Goal: Task Accomplishment & Management: Manage account settings

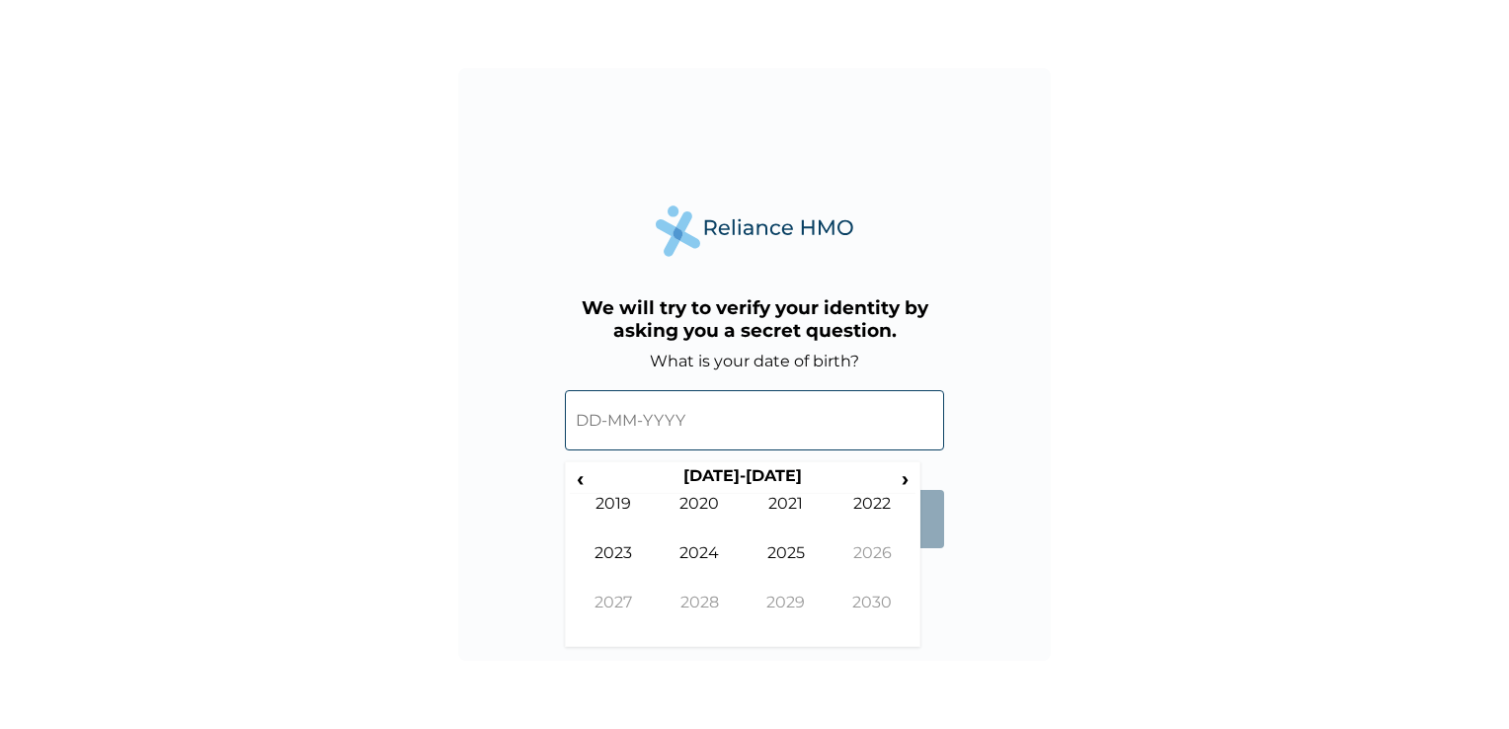
click at [741, 436] on input "text" at bounding box center [754, 420] width 379 height 60
click at [575, 482] on span "‹" at bounding box center [580, 478] width 21 height 25
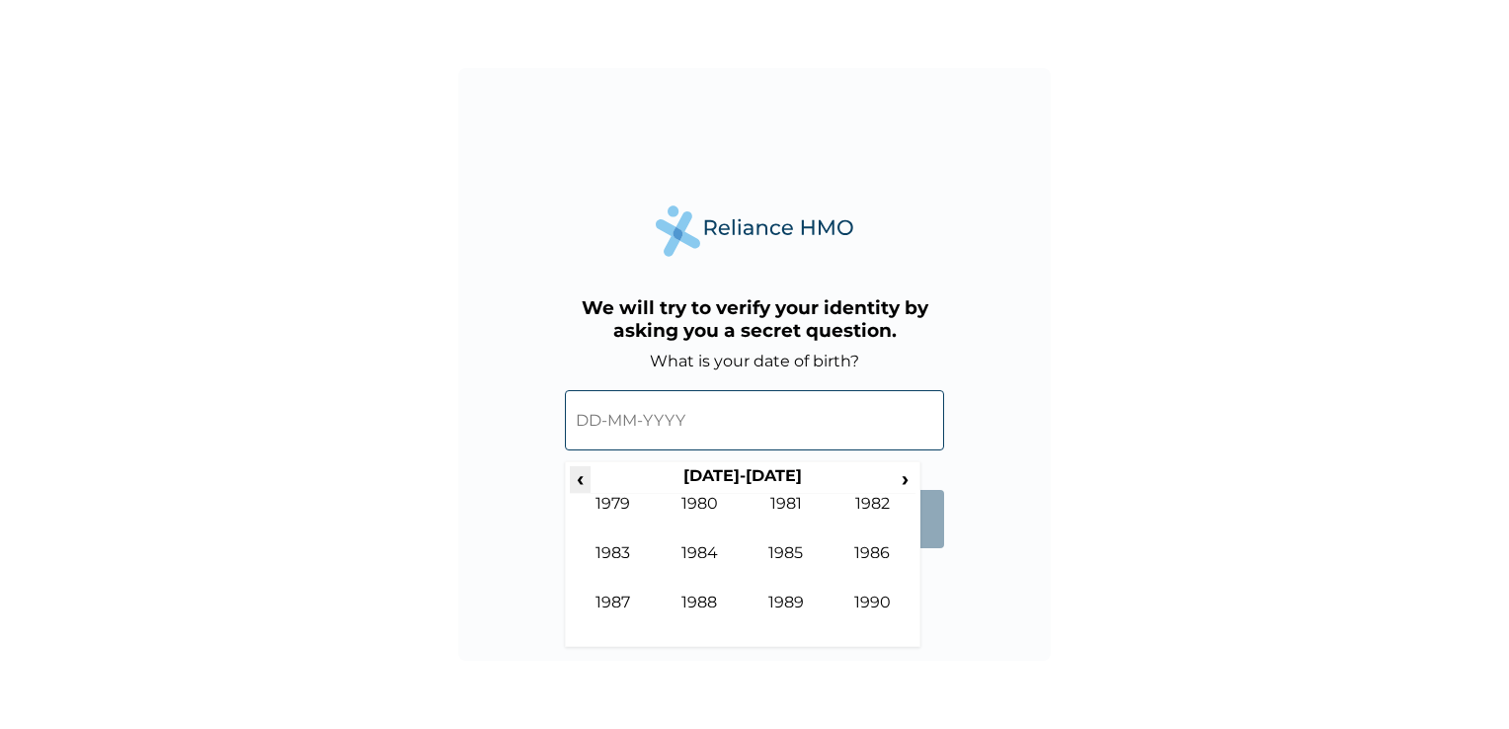
click at [575, 482] on span "‹" at bounding box center [580, 478] width 21 height 25
click at [903, 482] on span "›" at bounding box center [906, 478] width 22 height 25
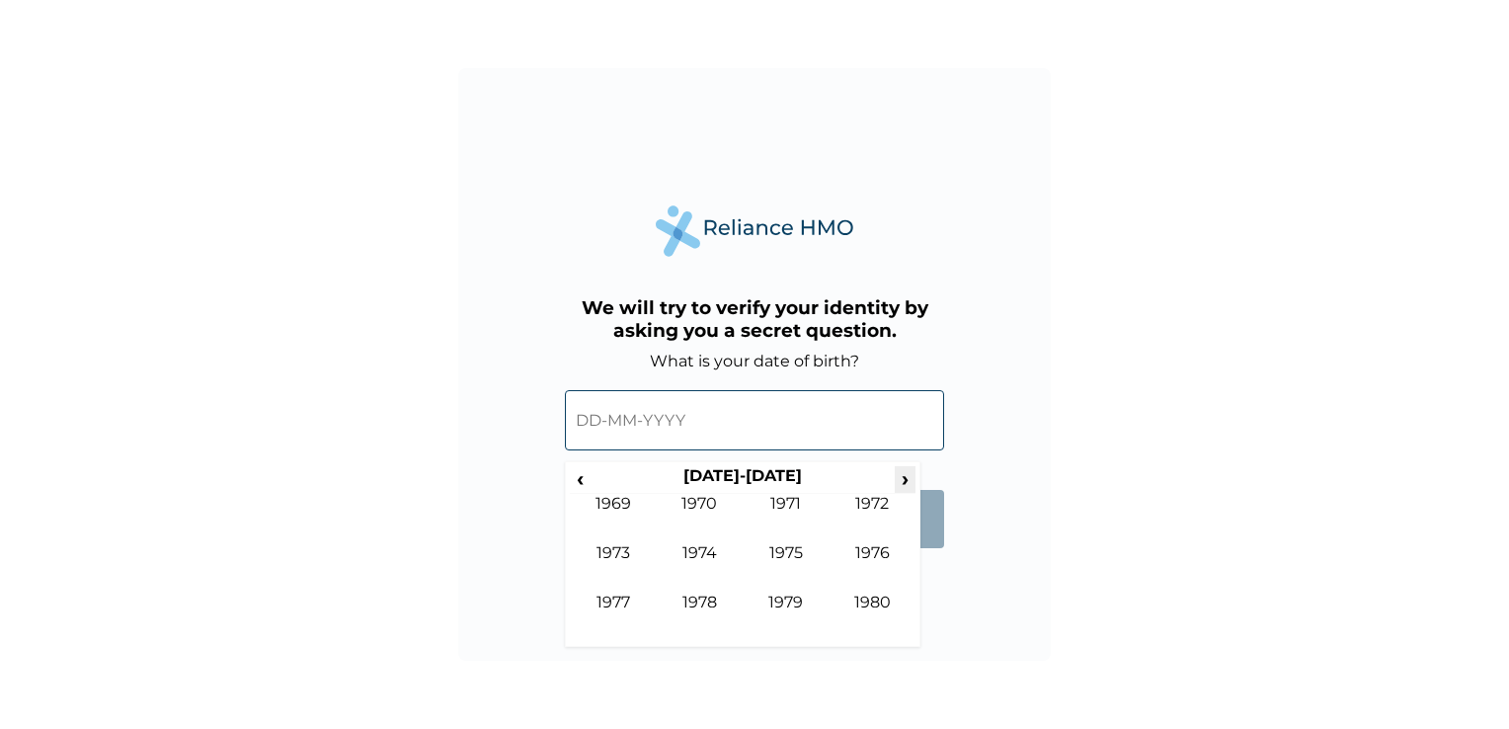
click at [903, 482] on span "›" at bounding box center [906, 478] width 22 height 25
click at [697, 560] on td "1984" at bounding box center [700, 567] width 87 height 49
click at [611, 501] on td "Jan" at bounding box center [613, 518] width 87 height 49
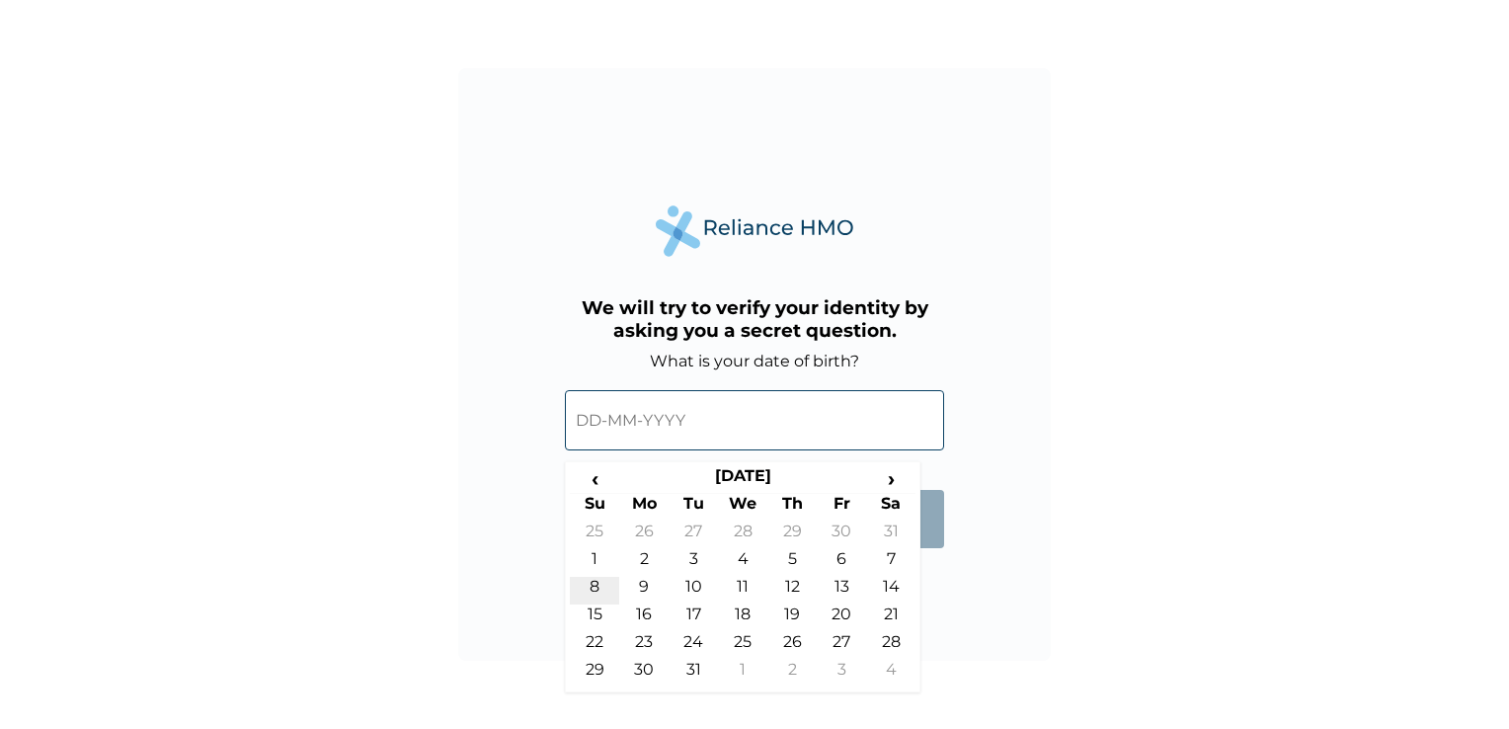
click at [593, 585] on td "8" at bounding box center [594, 591] width 49 height 28
type input "08-01-1984"
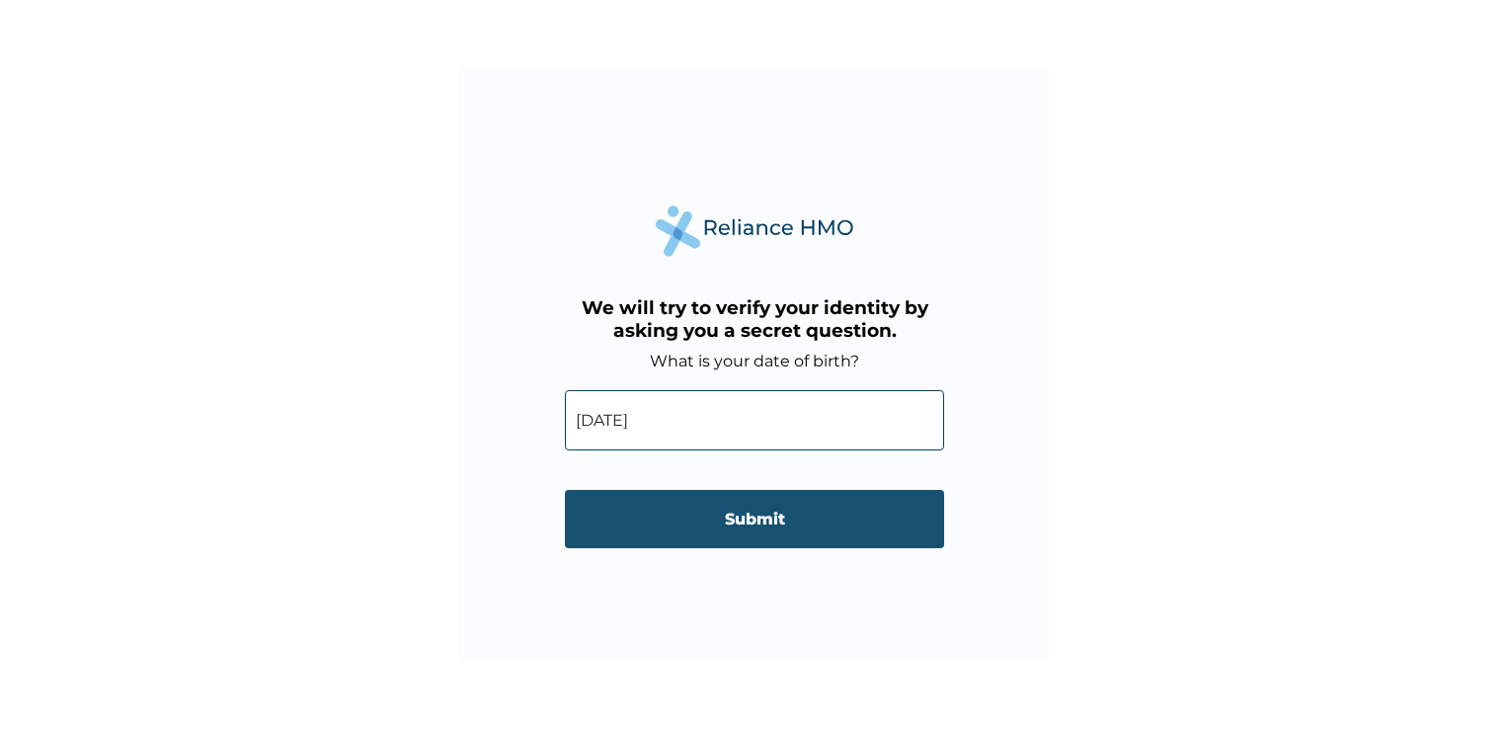
click at [755, 516] on input "Submit" at bounding box center [754, 519] width 379 height 58
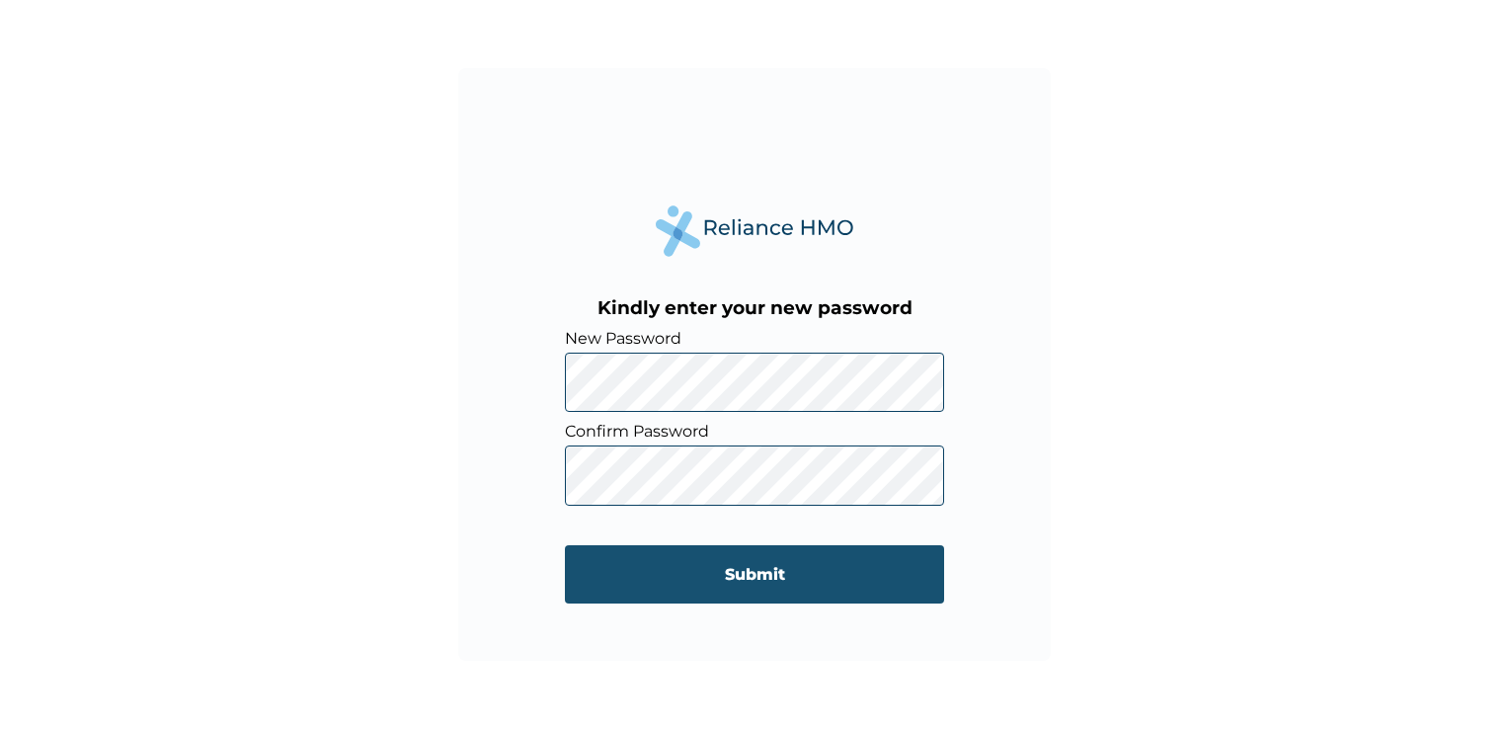
click at [768, 569] on input "Submit" at bounding box center [754, 574] width 379 height 58
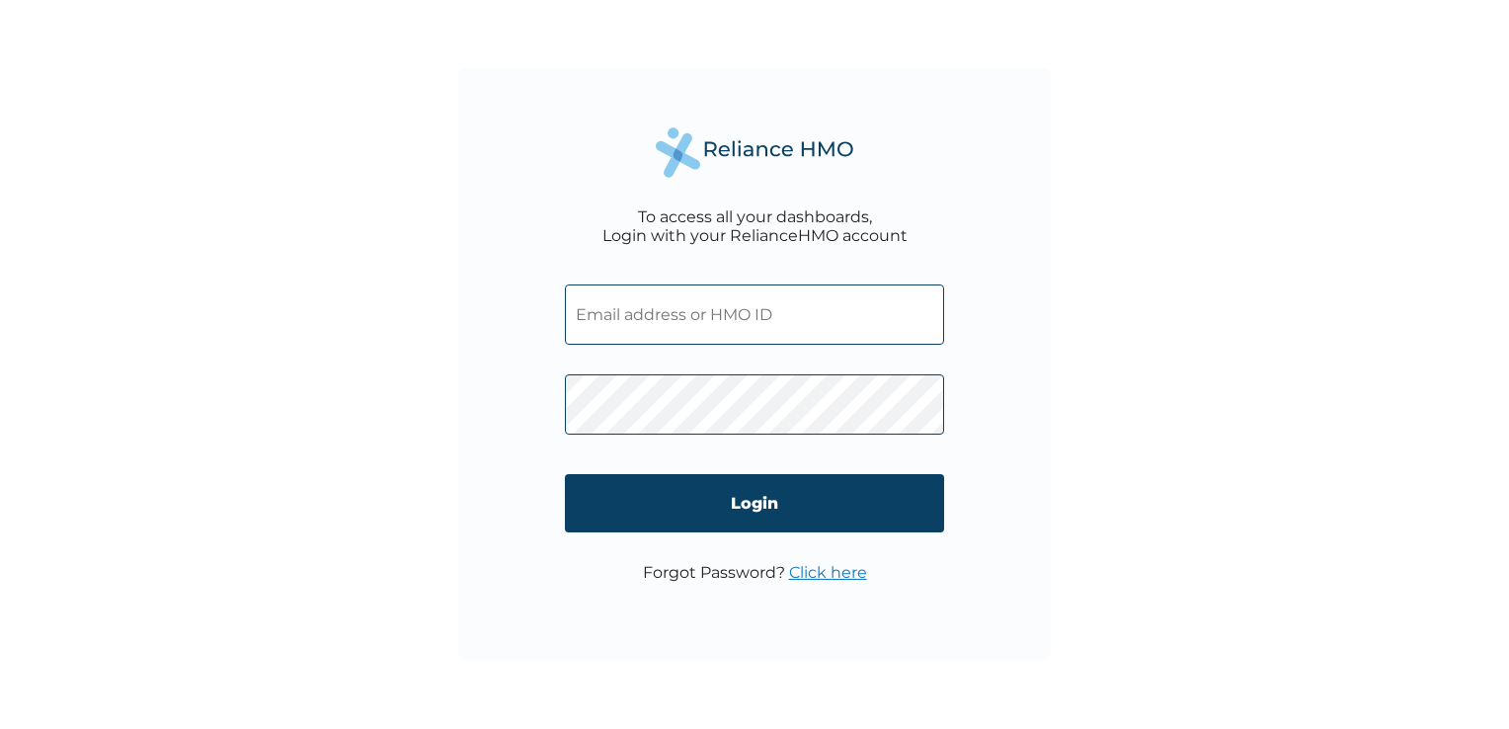
click at [751, 313] on input "text" at bounding box center [754, 314] width 379 height 60
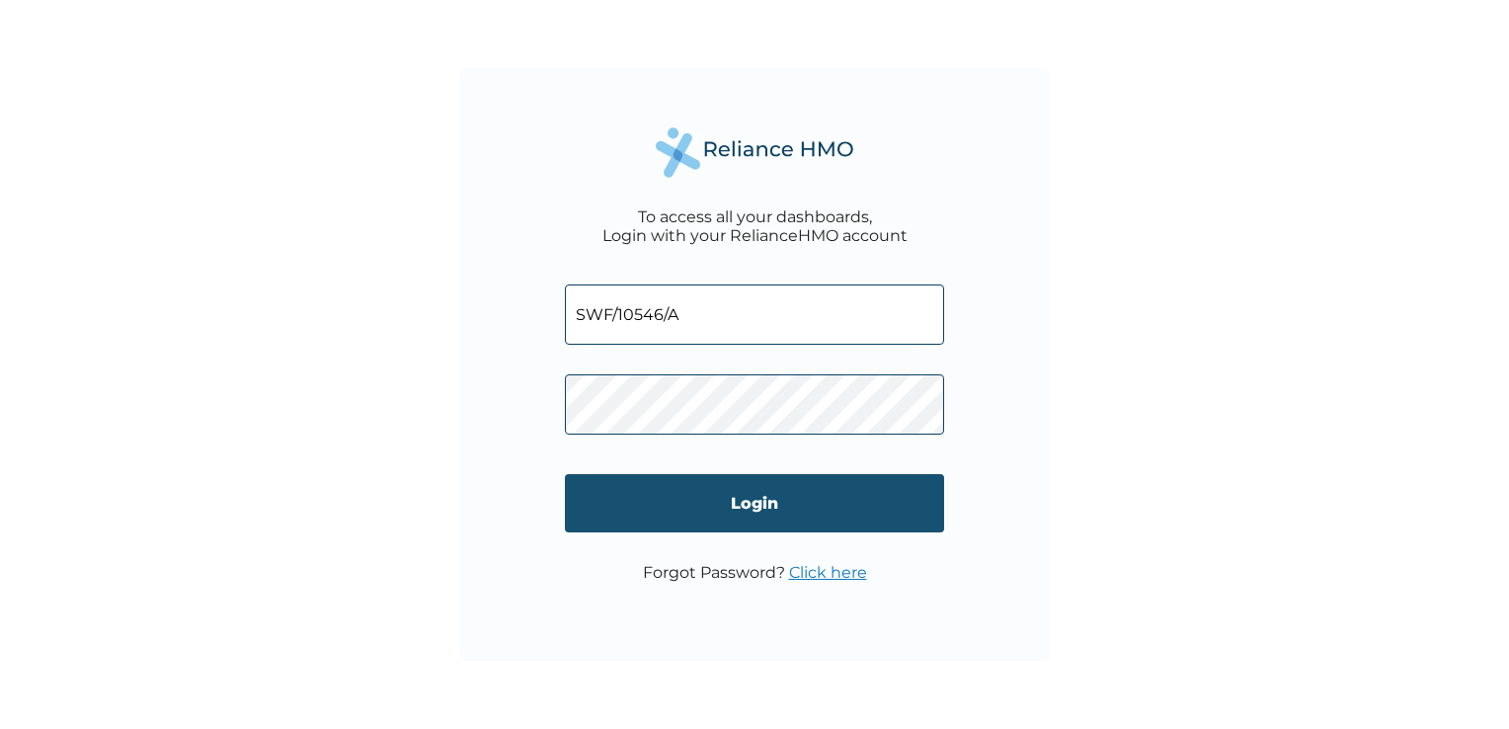
type input "SWF/10546/A"
click at [743, 506] on input "Login" at bounding box center [754, 503] width 379 height 58
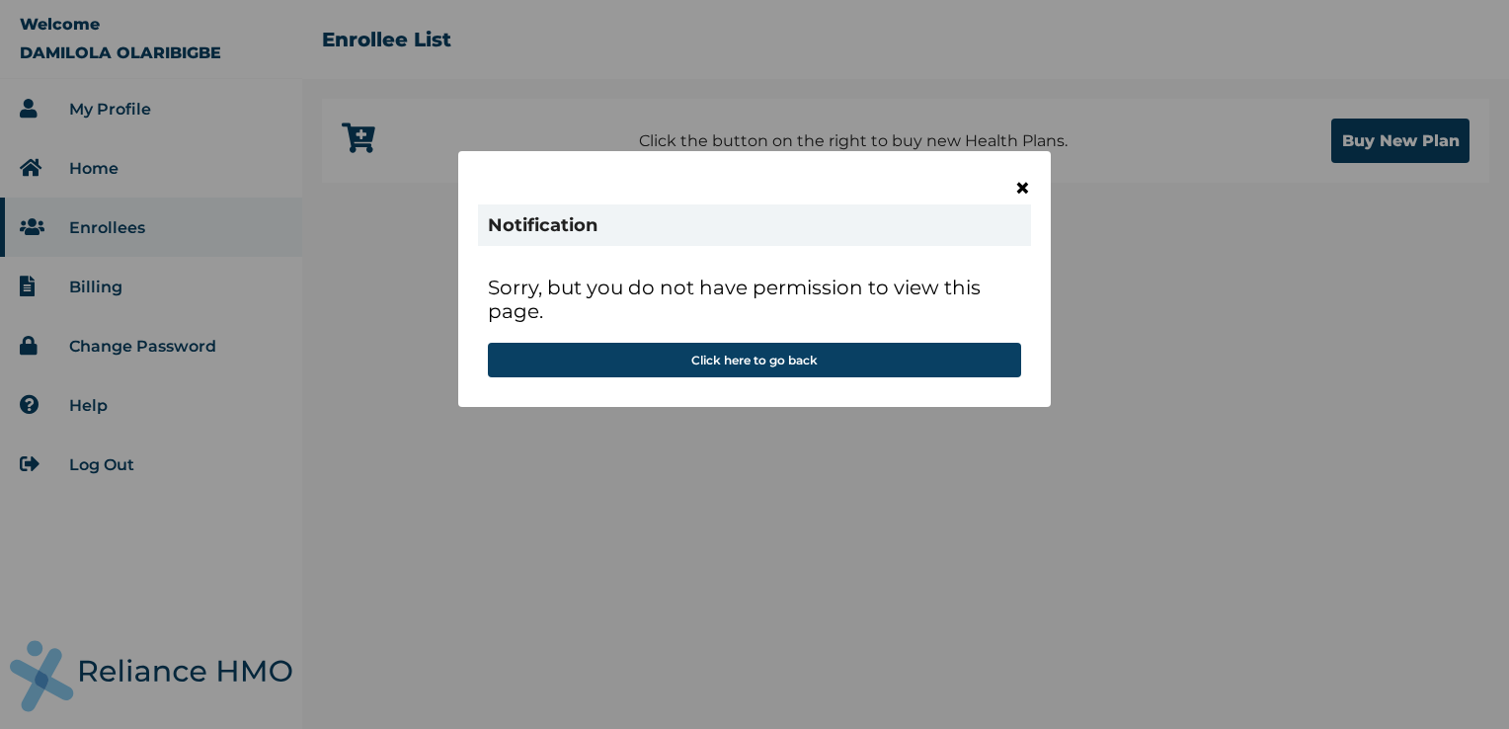
click at [1018, 191] on span "×" at bounding box center [1022, 188] width 17 height 34
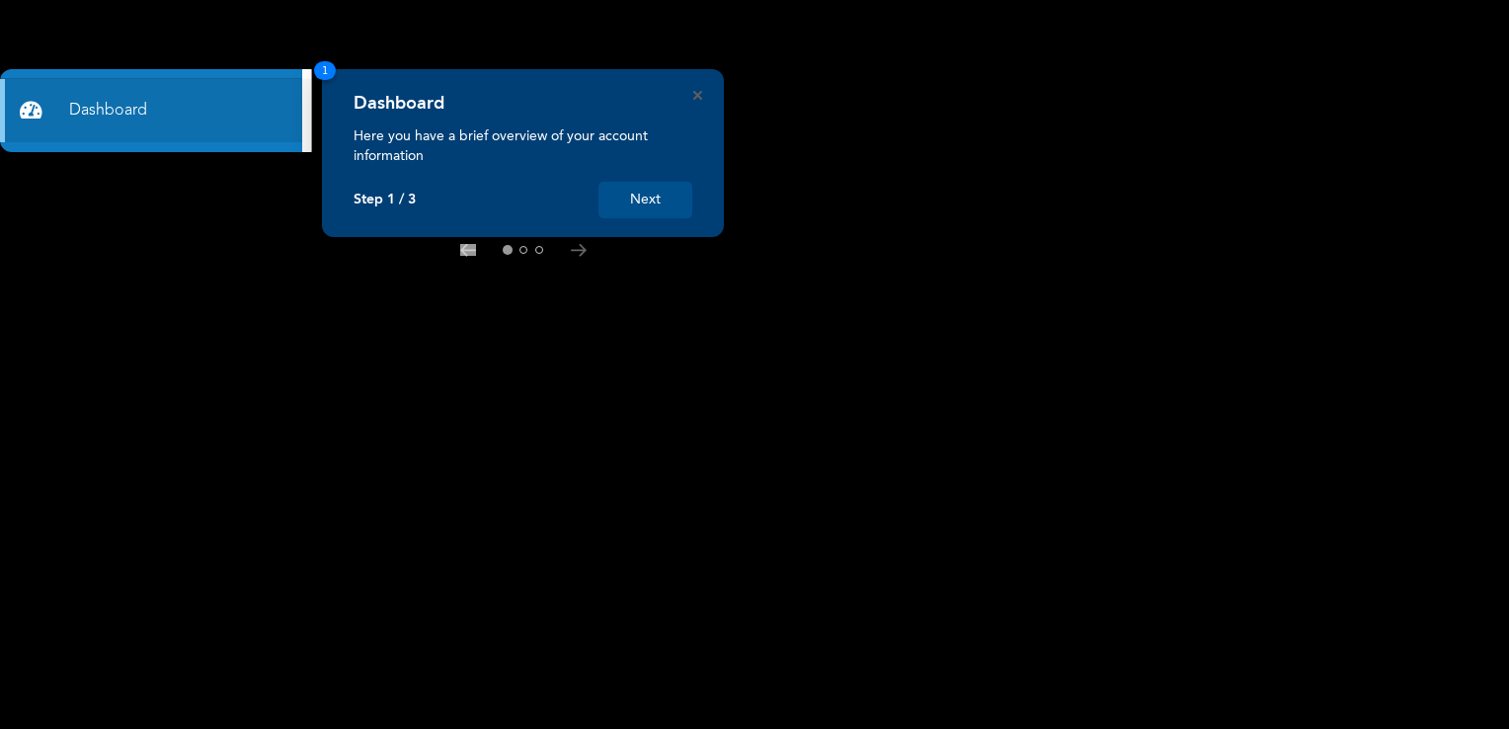
click at [648, 203] on button "Next" at bounding box center [646, 200] width 94 height 37
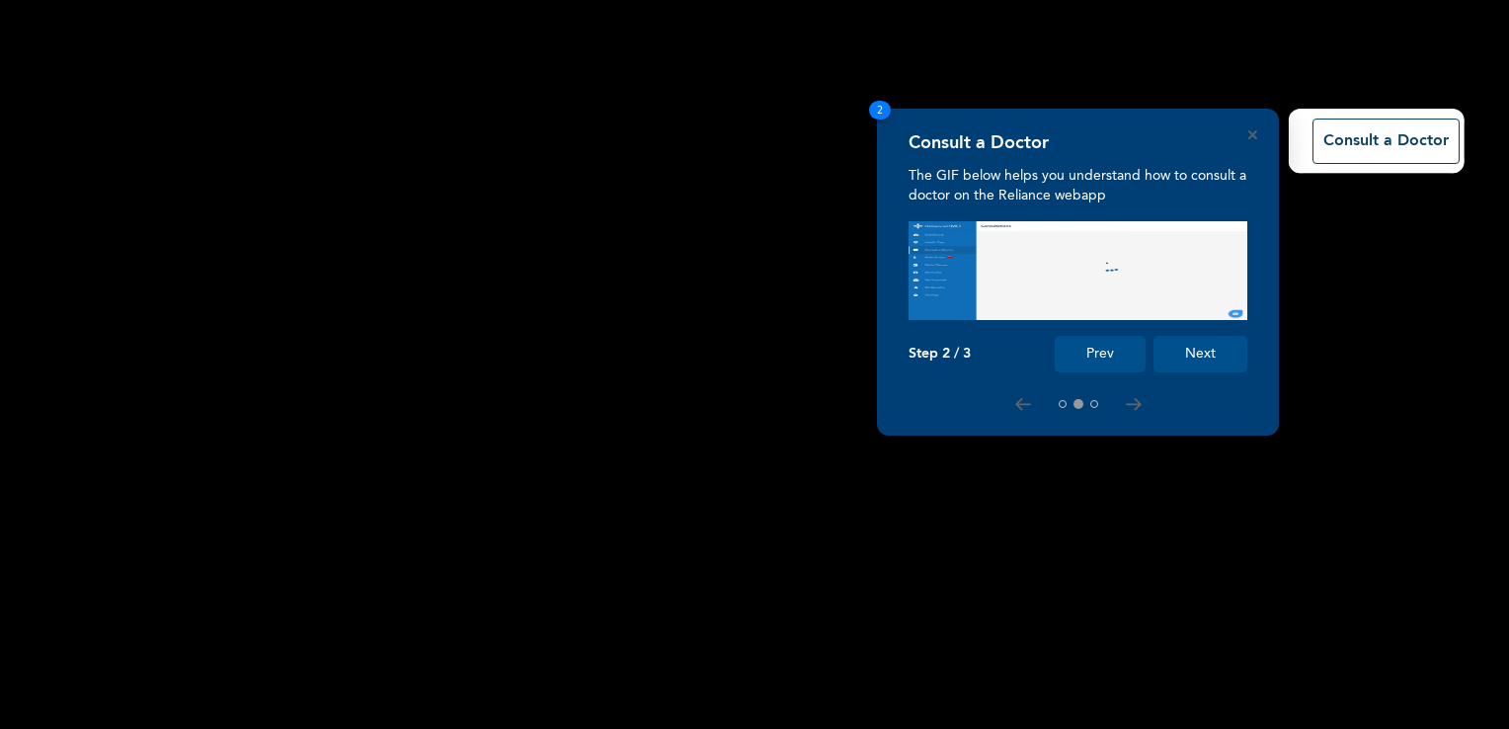
click at [1192, 356] on button "Next" at bounding box center [1201, 354] width 94 height 37
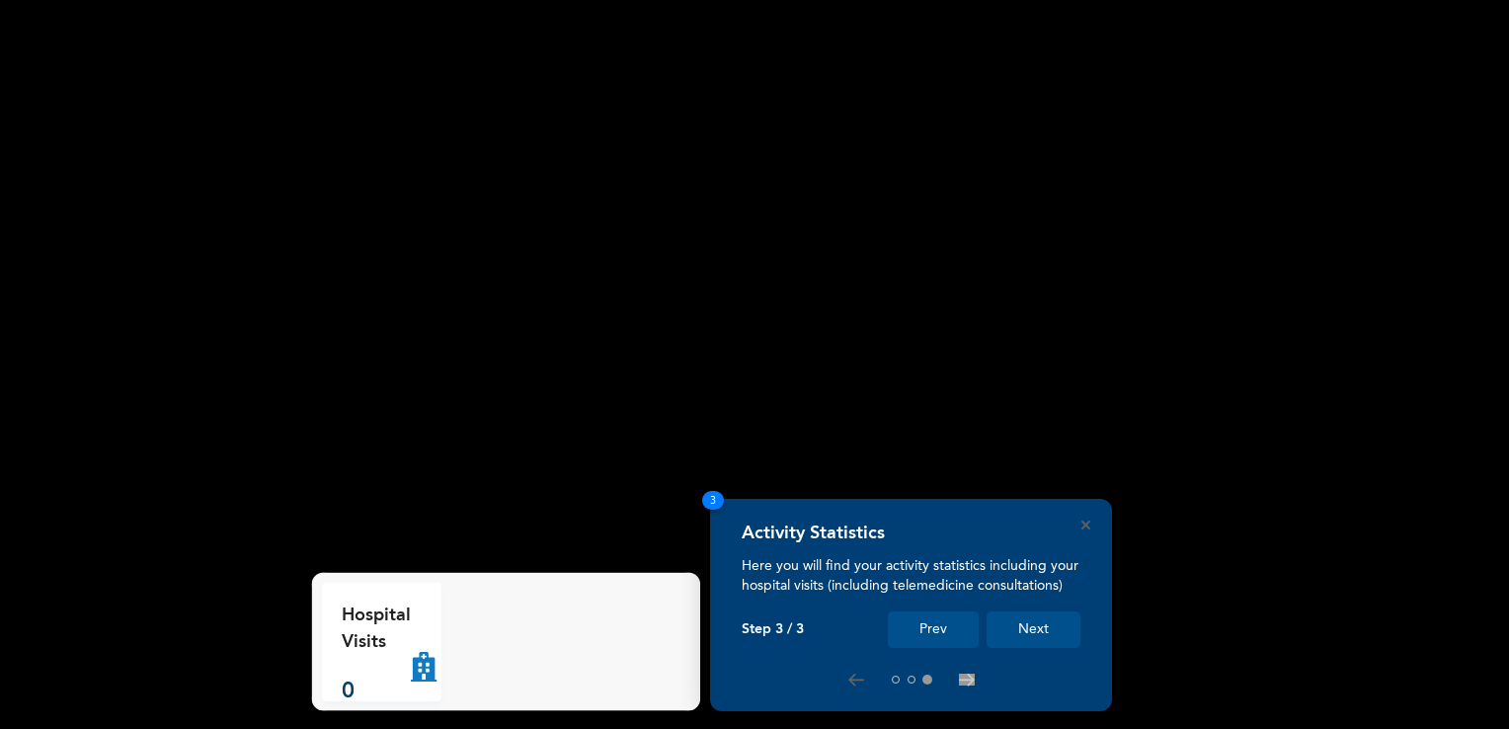
click at [1026, 627] on button "Next" at bounding box center [1034, 629] width 94 height 37
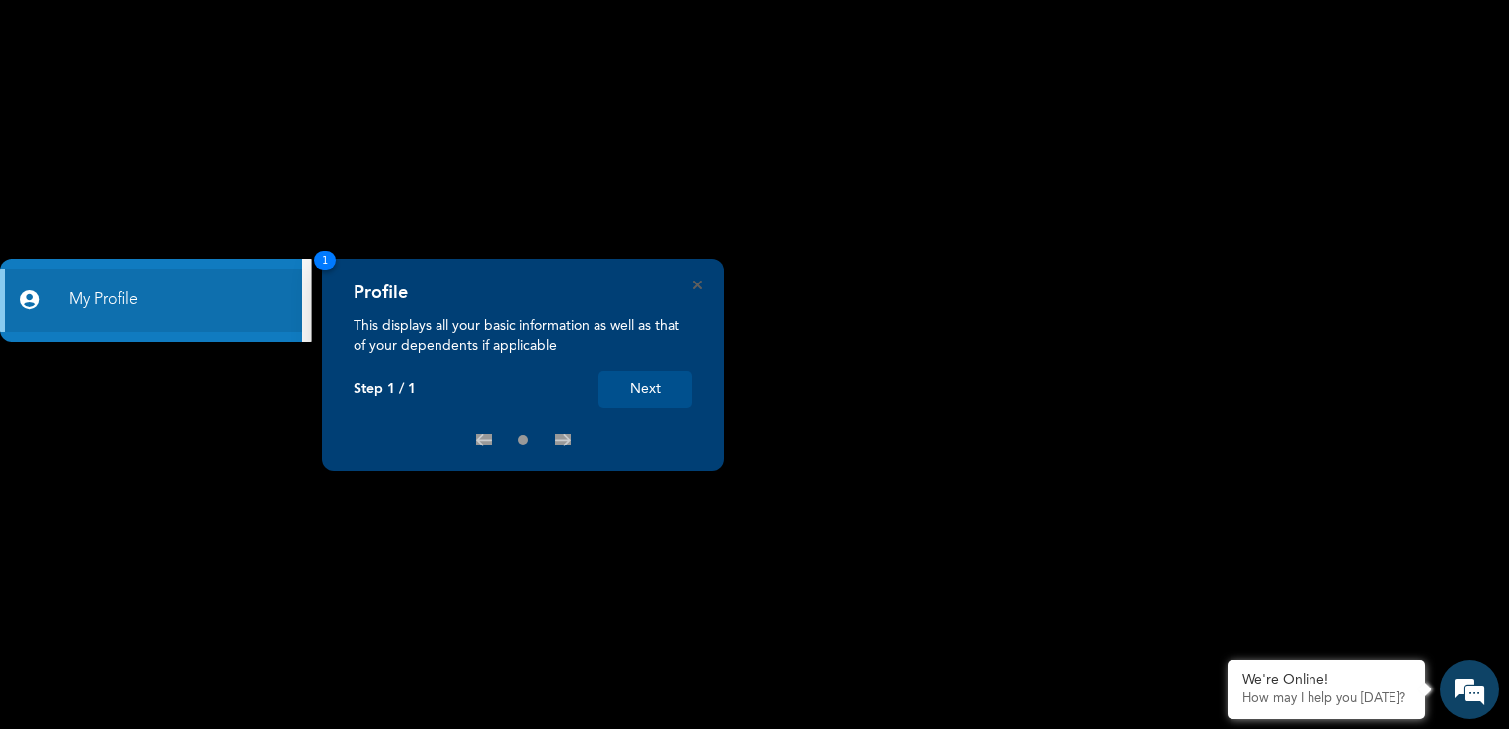
click at [633, 394] on button "Next" at bounding box center [646, 389] width 94 height 37
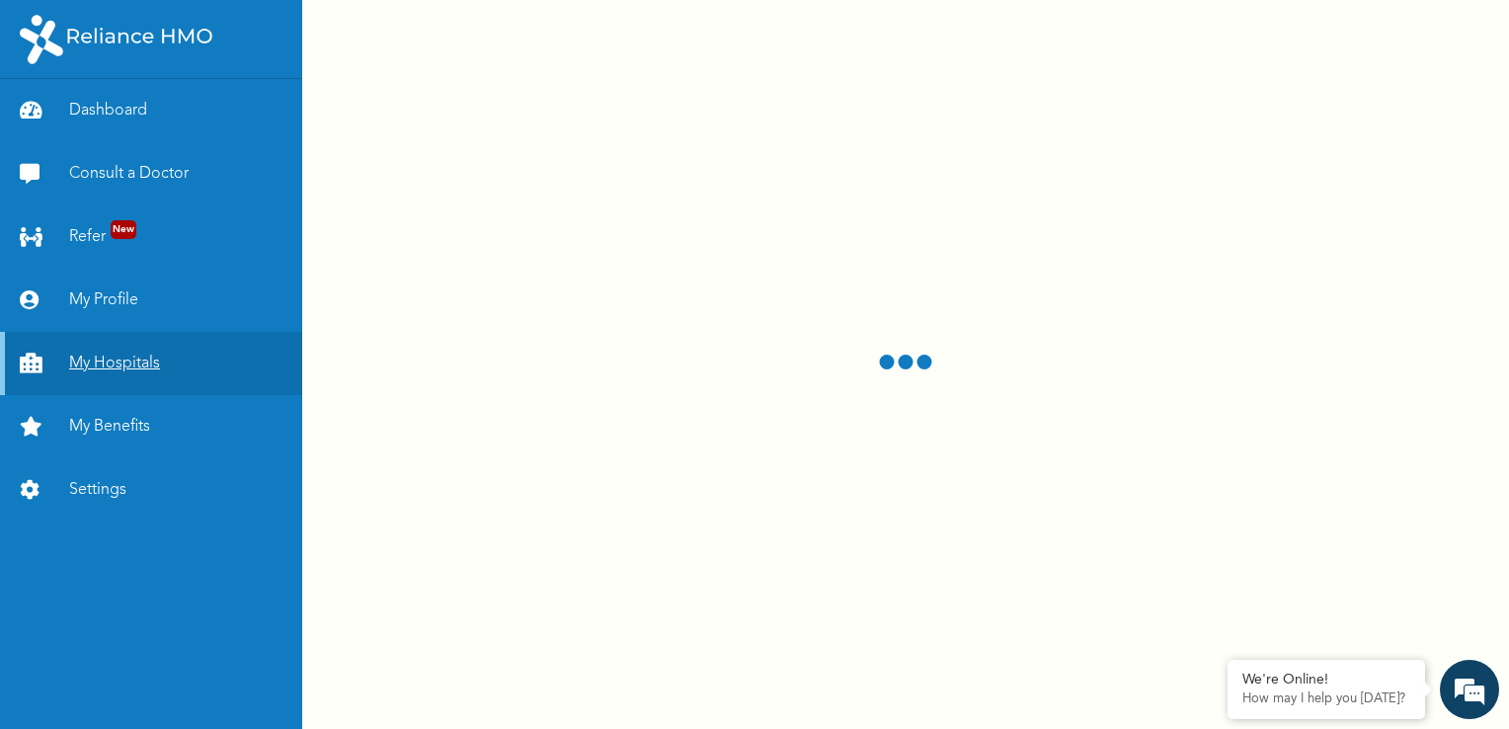
click at [115, 364] on link "My Hospitals" at bounding box center [151, 363] width 302 height 63
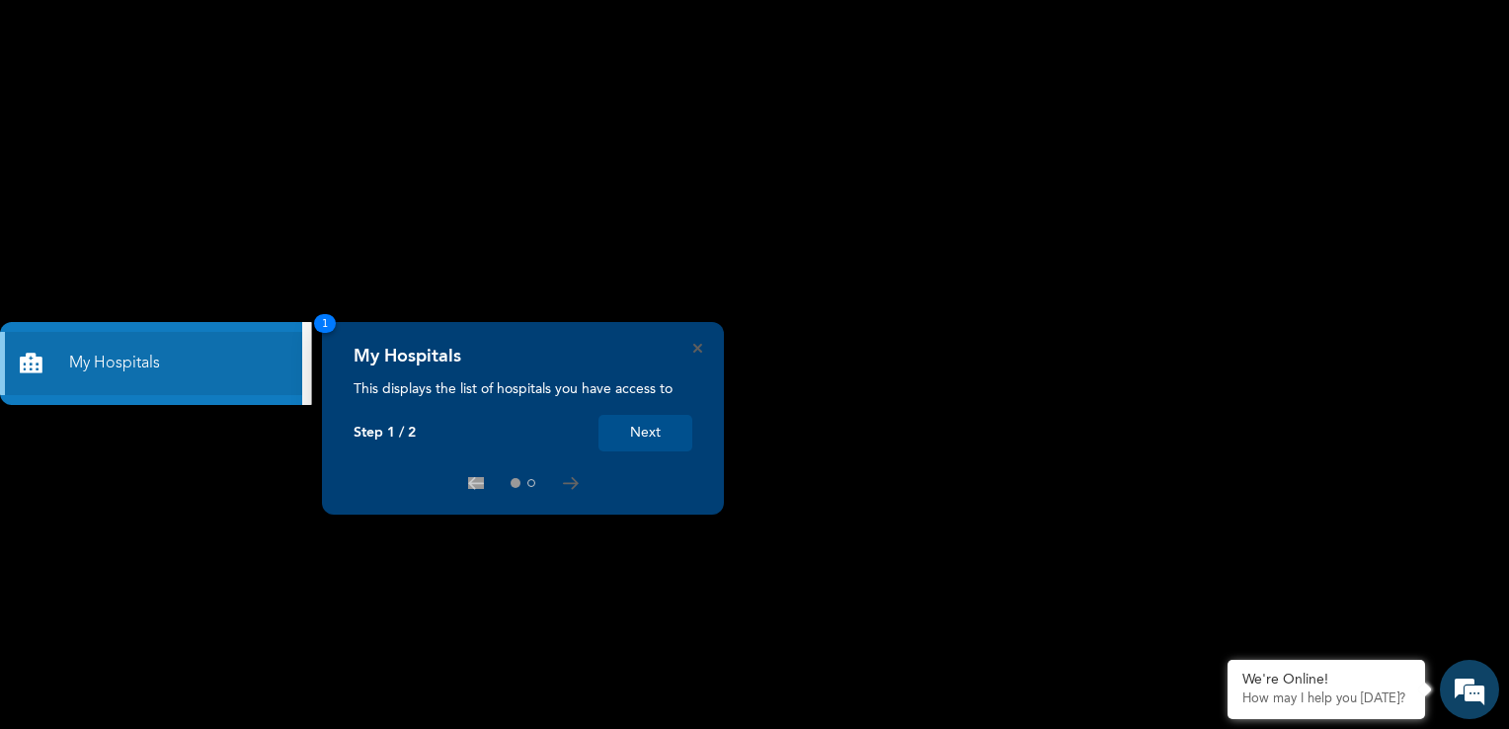
click at [640, 436] on button "Next" at bounding box center [646, 433] width 94 height 37
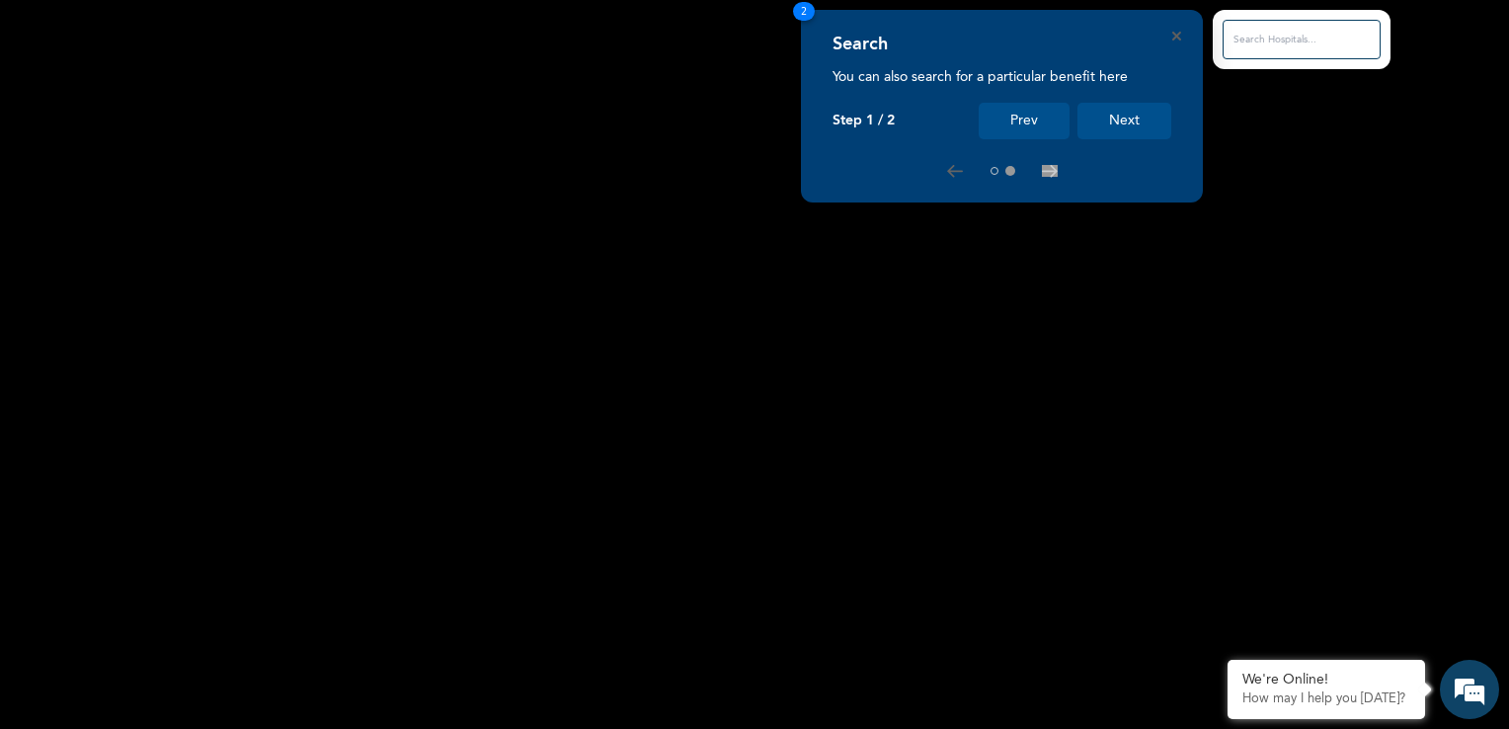
click at [1126, 117] on button "Next" at bounding box center [1125, 121] width 94 height 37
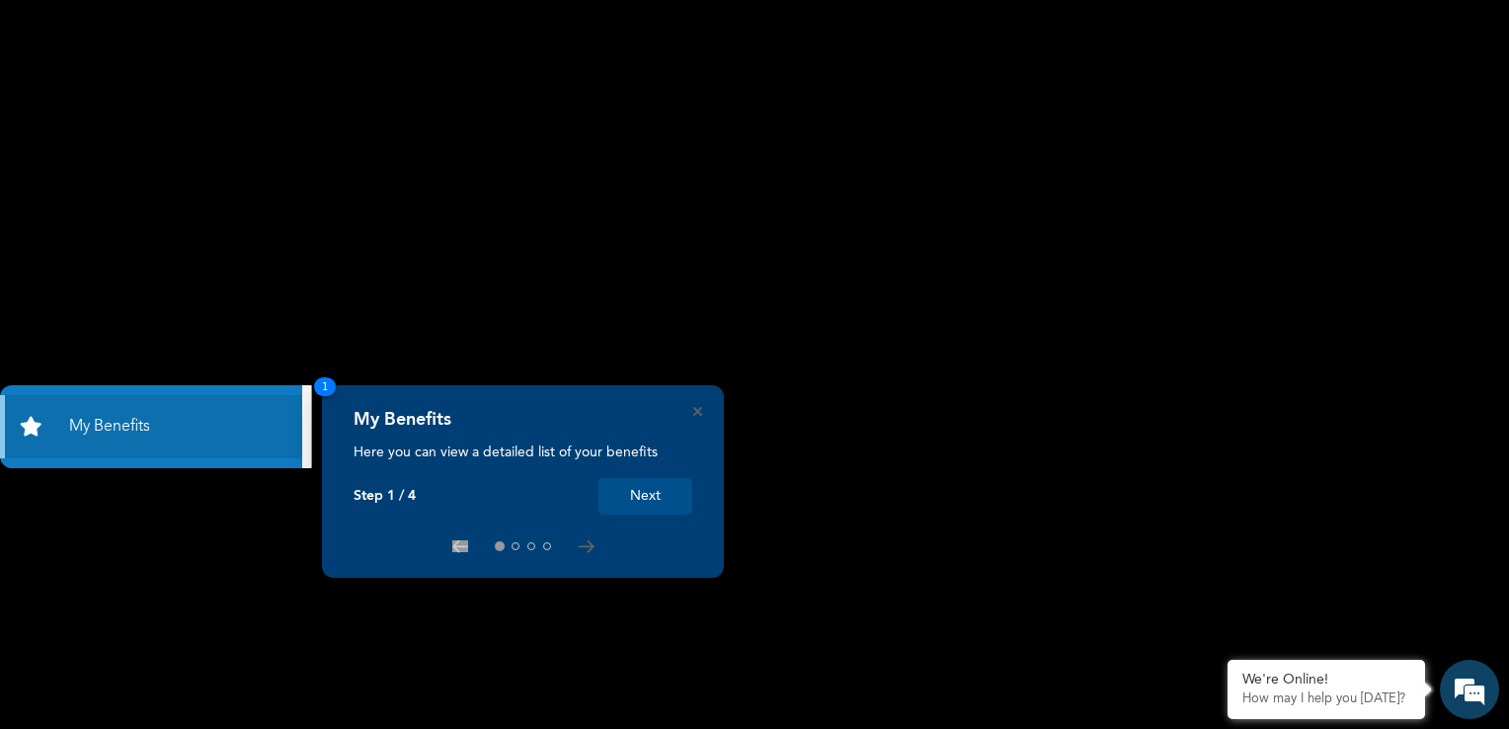
click at [640, 492] on button "Next" at bounding box center [646, 496] width 94 height 37
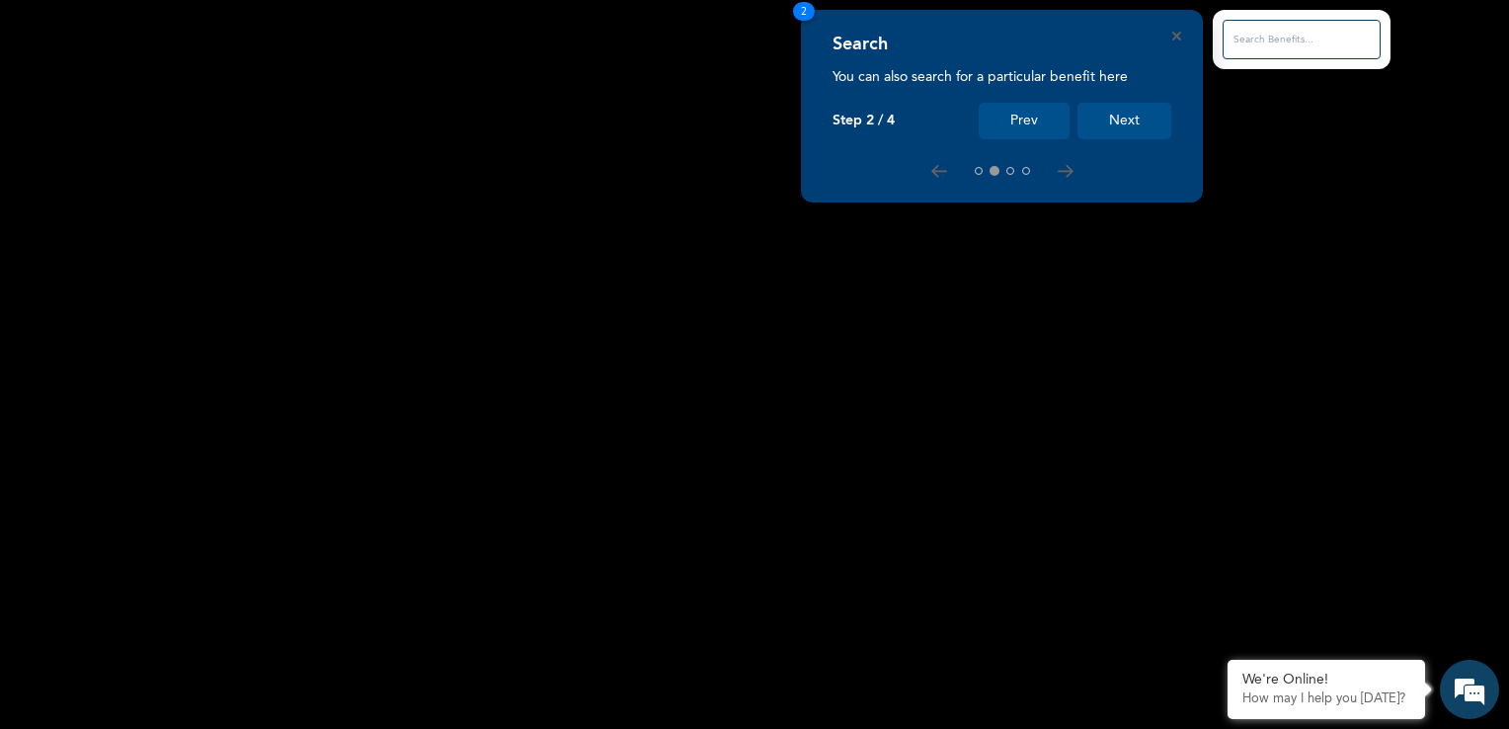
click at [1104, 121] on button "Next" at bounding box center [1125, 121] width 94 height 37
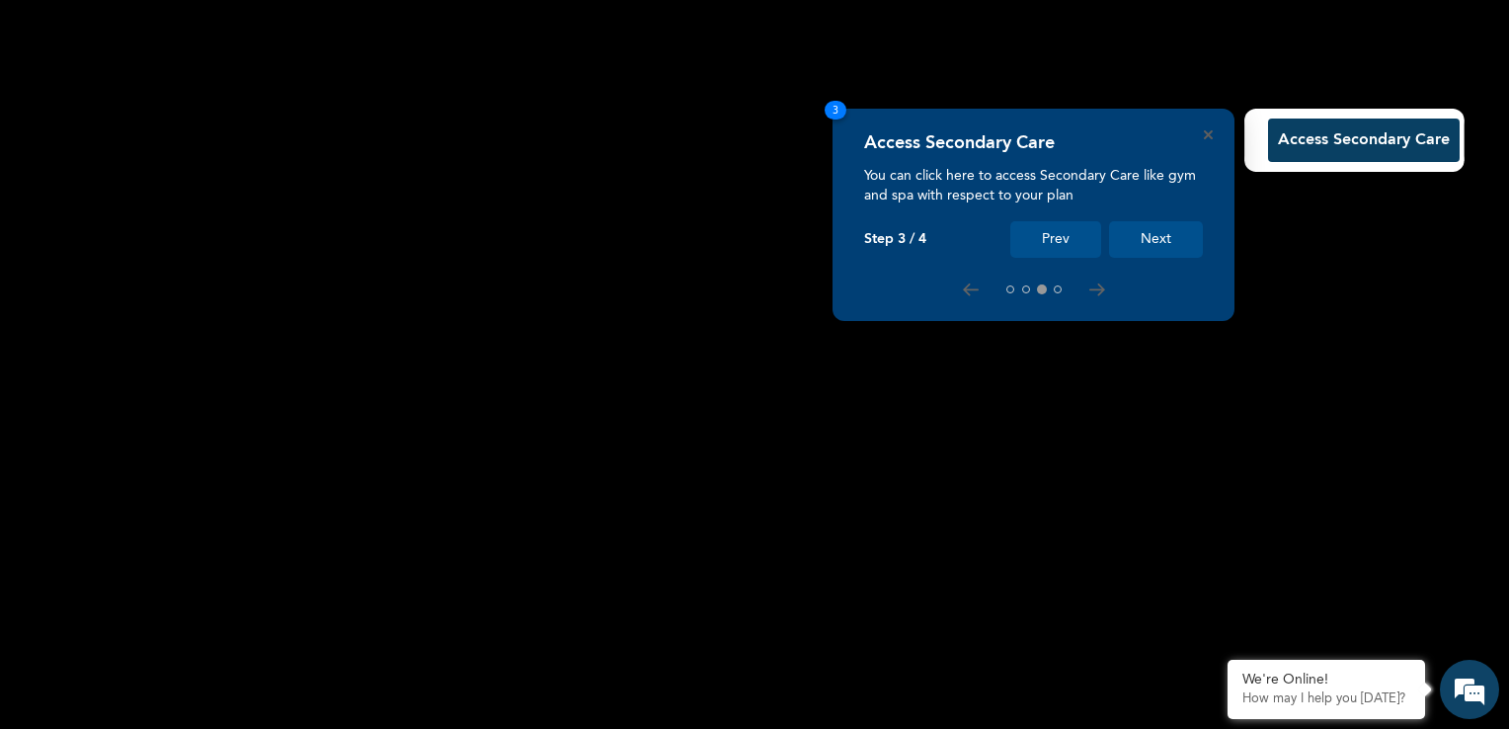
click at [1158, 235] on button "Next" at bounding box center [1156, 239] width 94 height 37
